Goal: Task Accomplishment & Management: Manage account settings

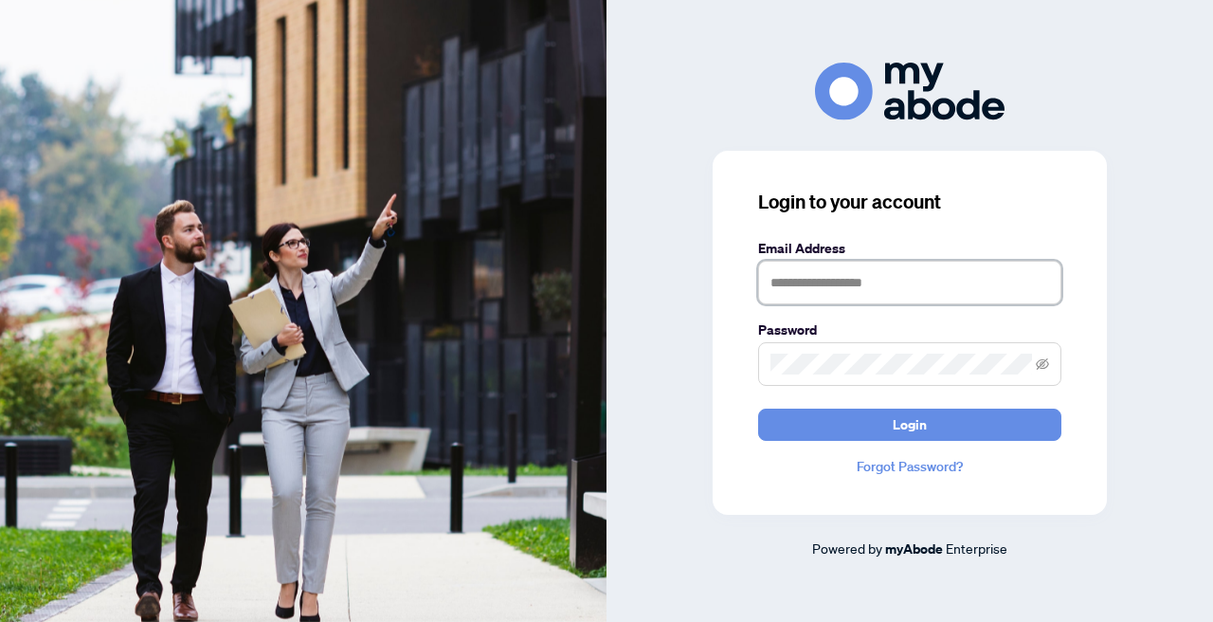
type input "**********"
click at [910, 424] on button "Login" at bounding box center [909, 425] width 303 height 32
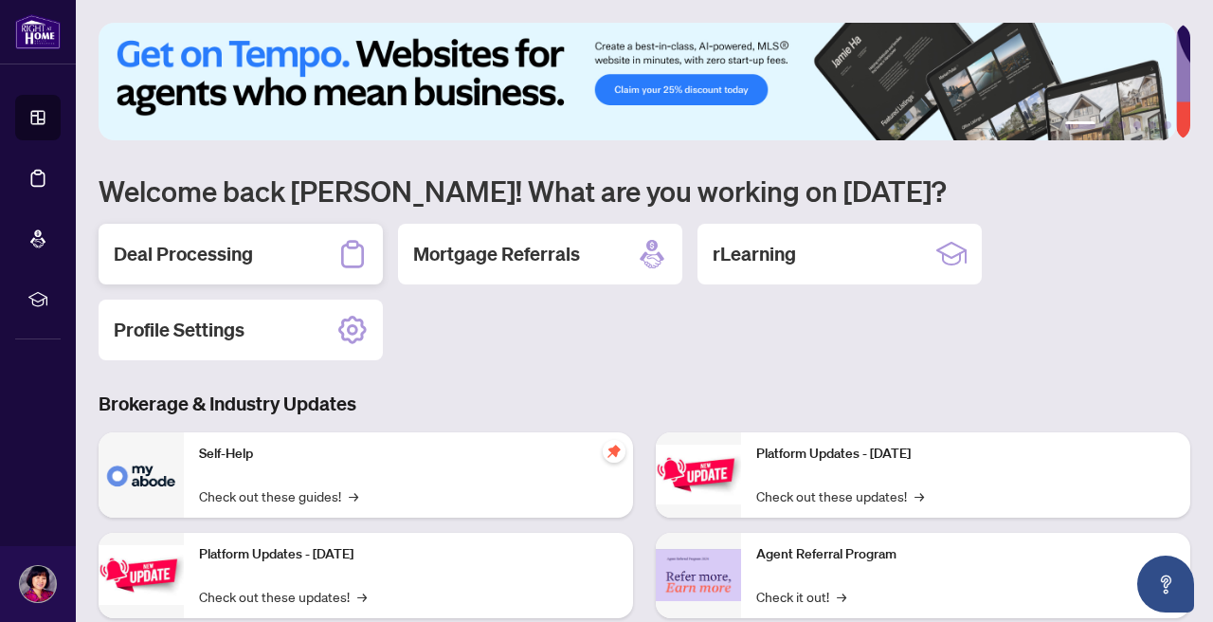
click at [191, 255] on h2 "Deal Processing" at bounding box center [183, 254] width 139 height 27
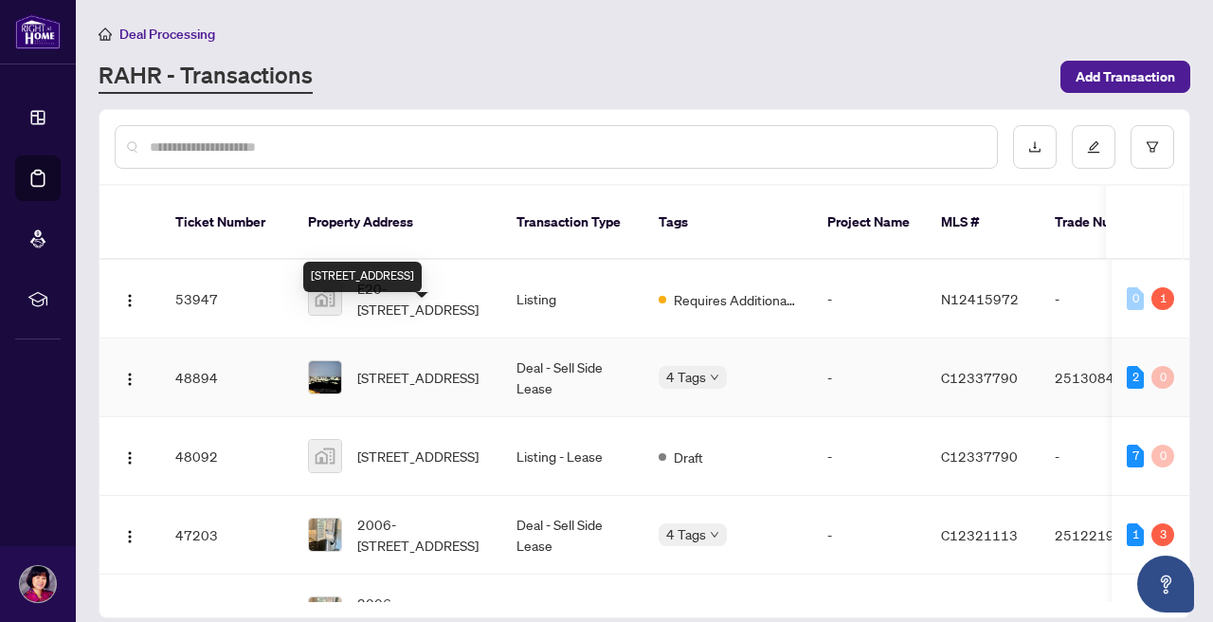
click at [422, 268] on div "[STREET_ADDRESS]" at bounding box center [362, 277] width 118 height 30
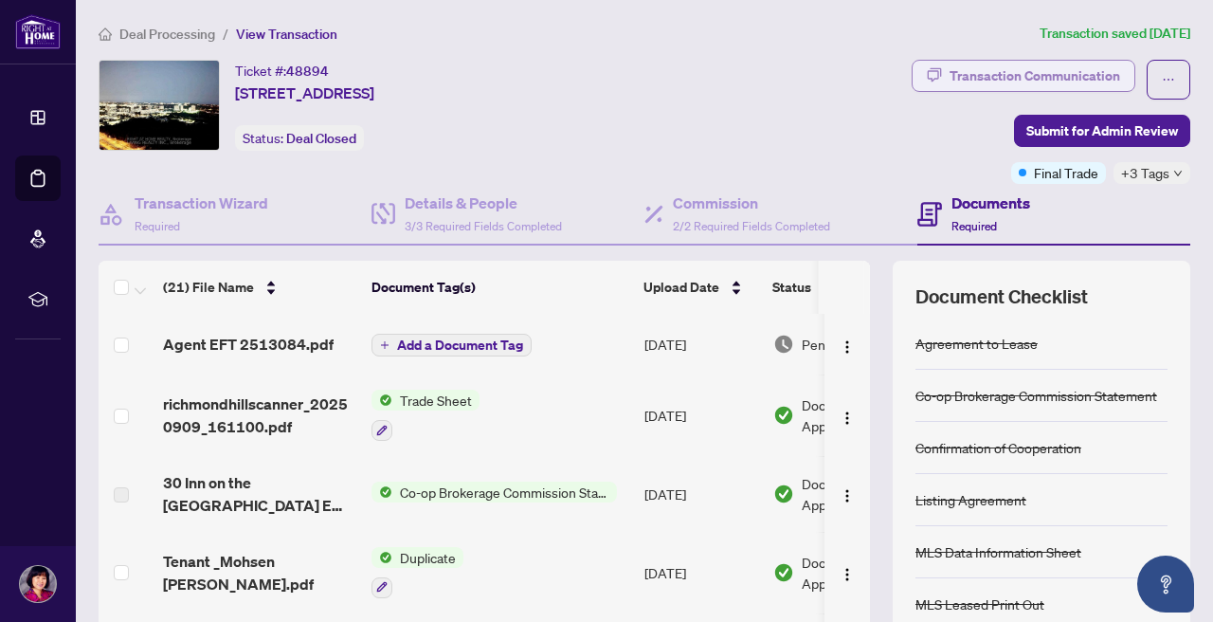
click at [998, 71] on div "Transaction Communication" at bounding box center [1035, 76] width 171 height 30
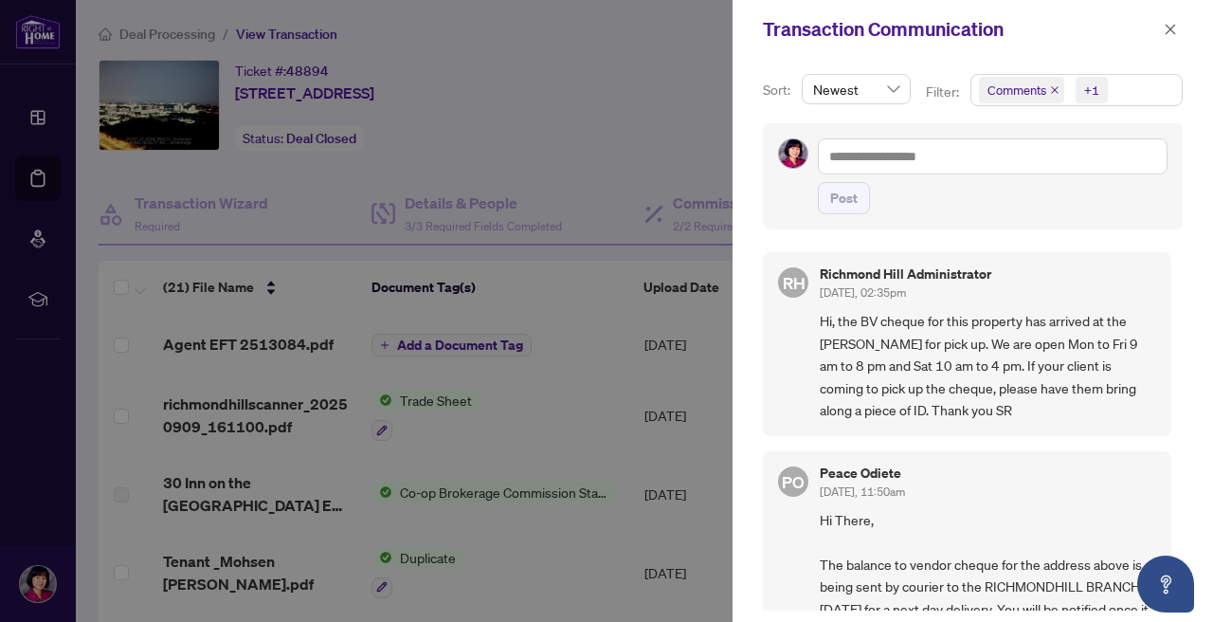
click at [587, 309] on div at bounding box center [606, 311] width 1213 height 622
click at [1175, 27] on icon "close" at bounding box center [1171, 29] width 10 height 10
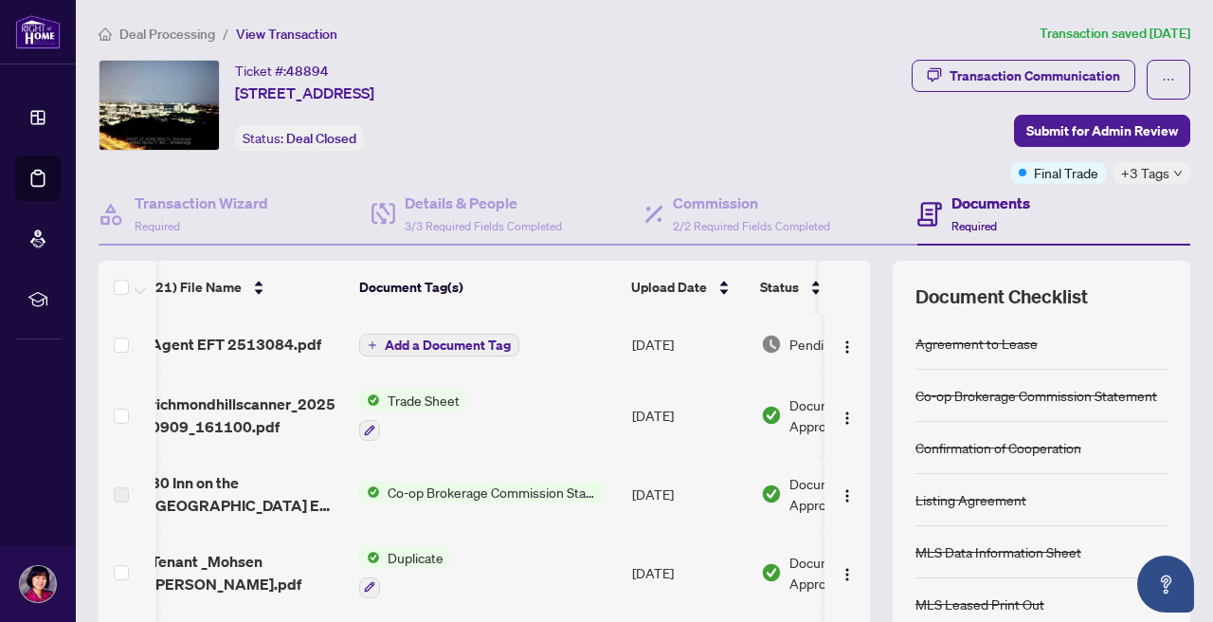
click at [320, 29] on span "View Transaction" at bounding box center [286, 34] width 101 height 17
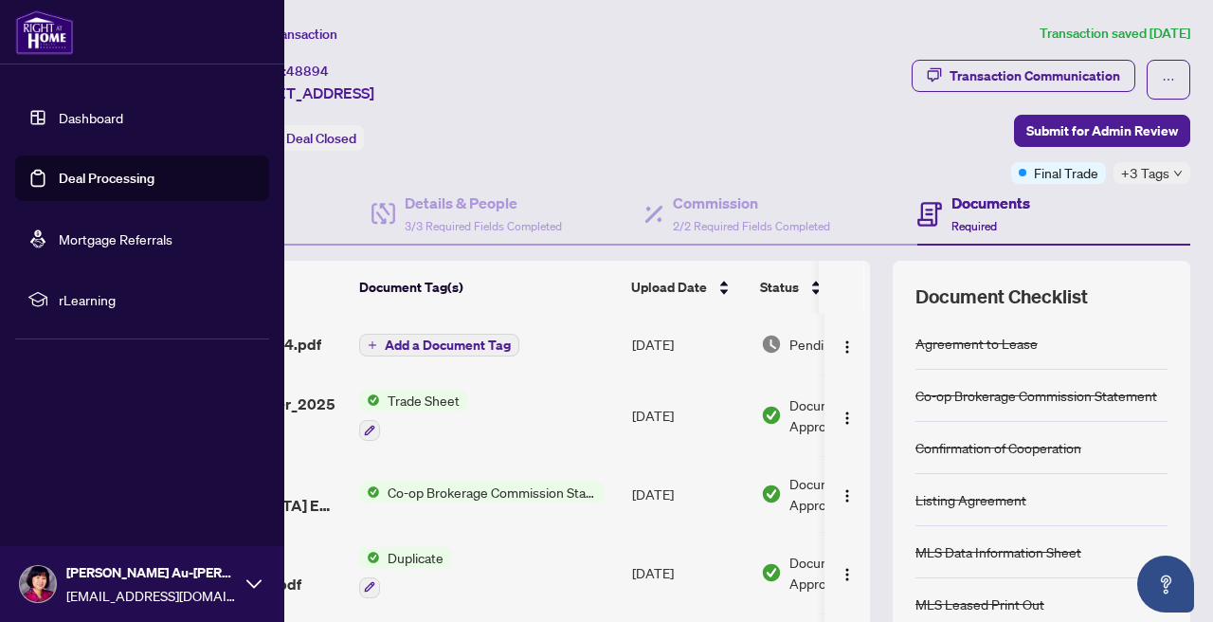
click at [95, 177] on link "Deal Processing" at bounding box center [107, 178] width 96 height 17
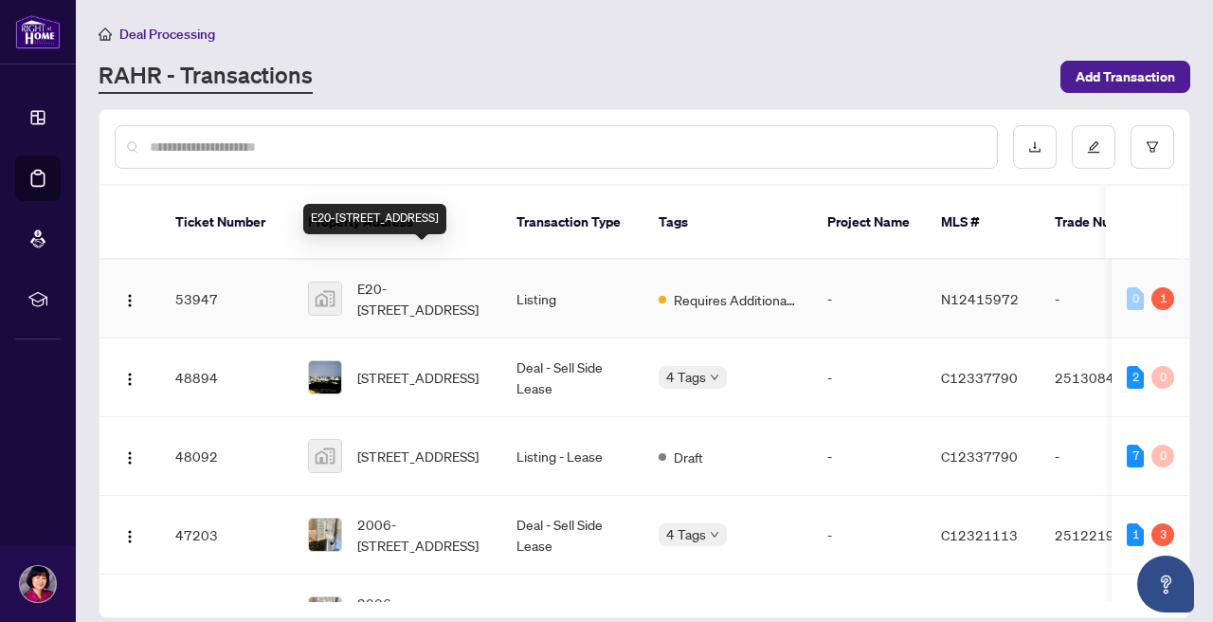
click at [446, 278] on span "E20-4300 Steeles Avenue East, Markham, ON, Canada" at bounding box center [421, 299] width 129 height 42
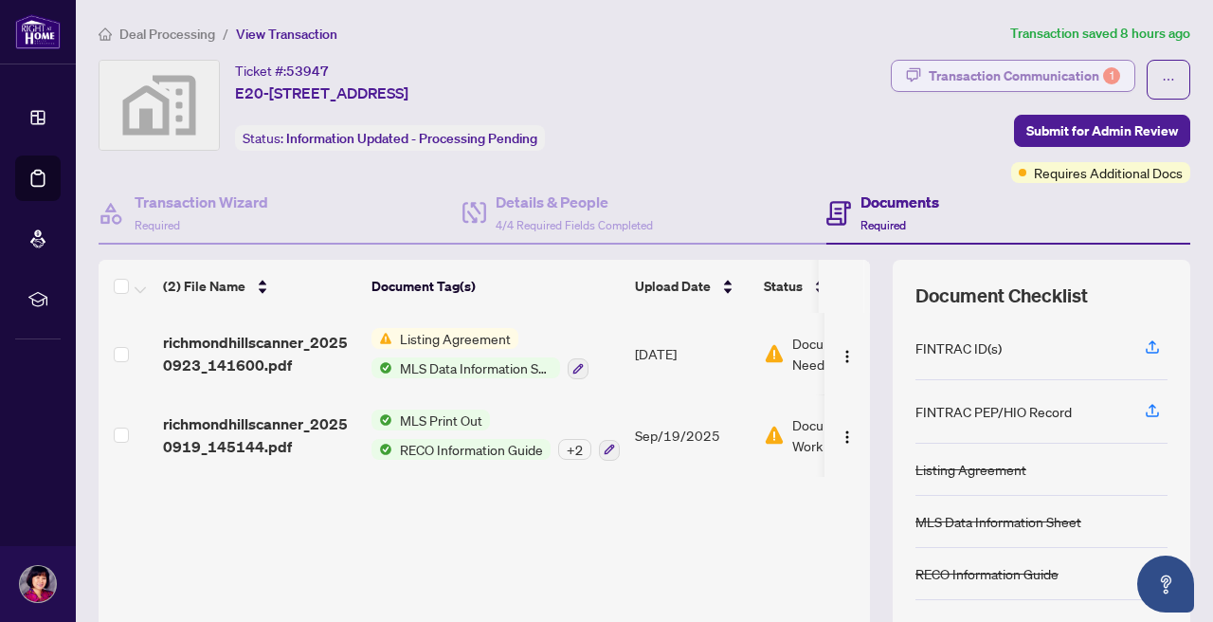
click at [1051, 68] on div "Transaction Communication 1" at bounding box center [1024, 76] width 191 height 30
